Goal: Information Seeking & Learning: Learn about a topic

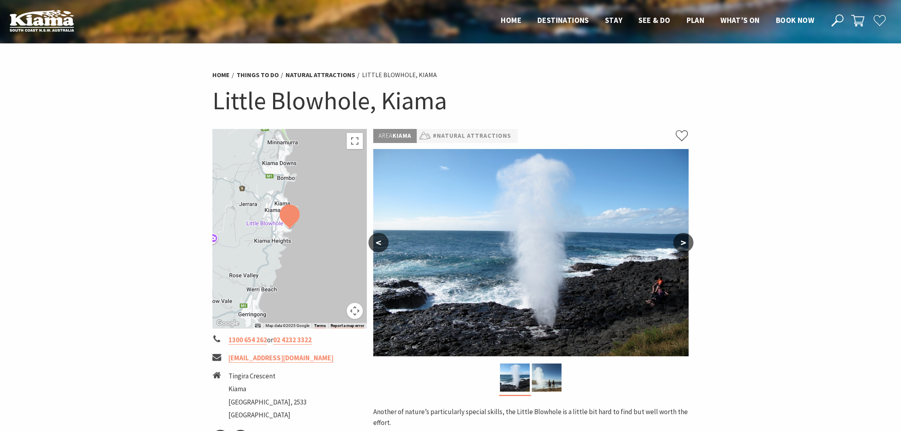
click at [684, 242] on button ">" at bounding box center [683, 242] width 20 height 19
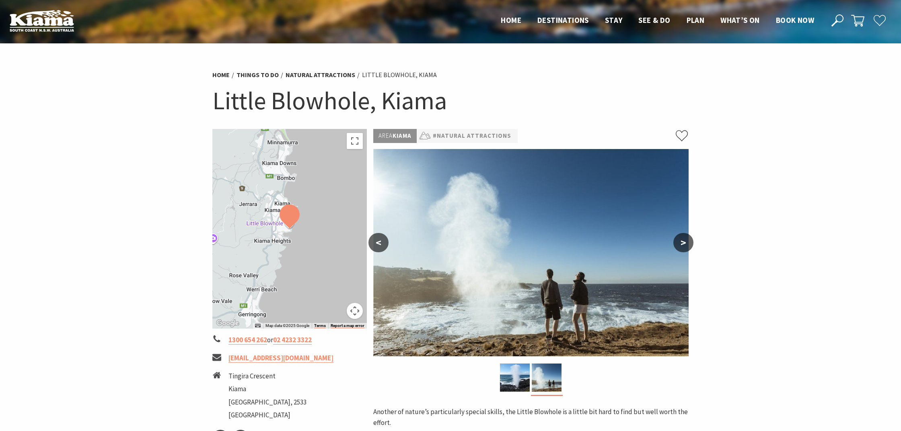
click at [684, 242] on button ">" at bounding box center [683, 242] width 20 height 19
click at [378, 243] on button "<" at bounding box center [378, 242] width 20 height 19
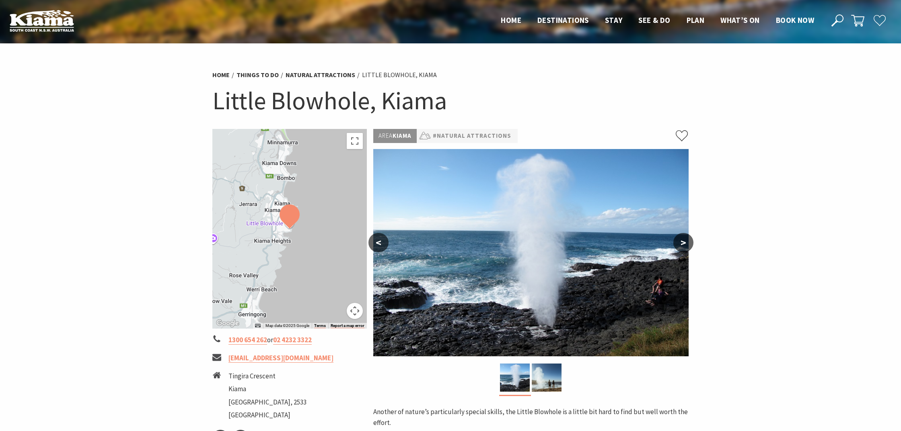
click at [378, 243] on button "<" at bounding box center [378, 242] width 20 height 19
click at [286, 244] on div at bounding box center [289, 229] width 154 height 200
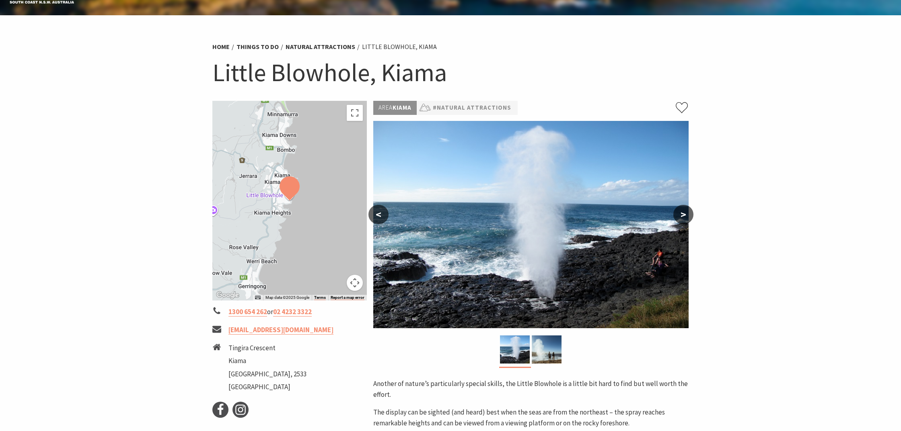
scroll to position [29, 0]
